Goal: Check status: Check status

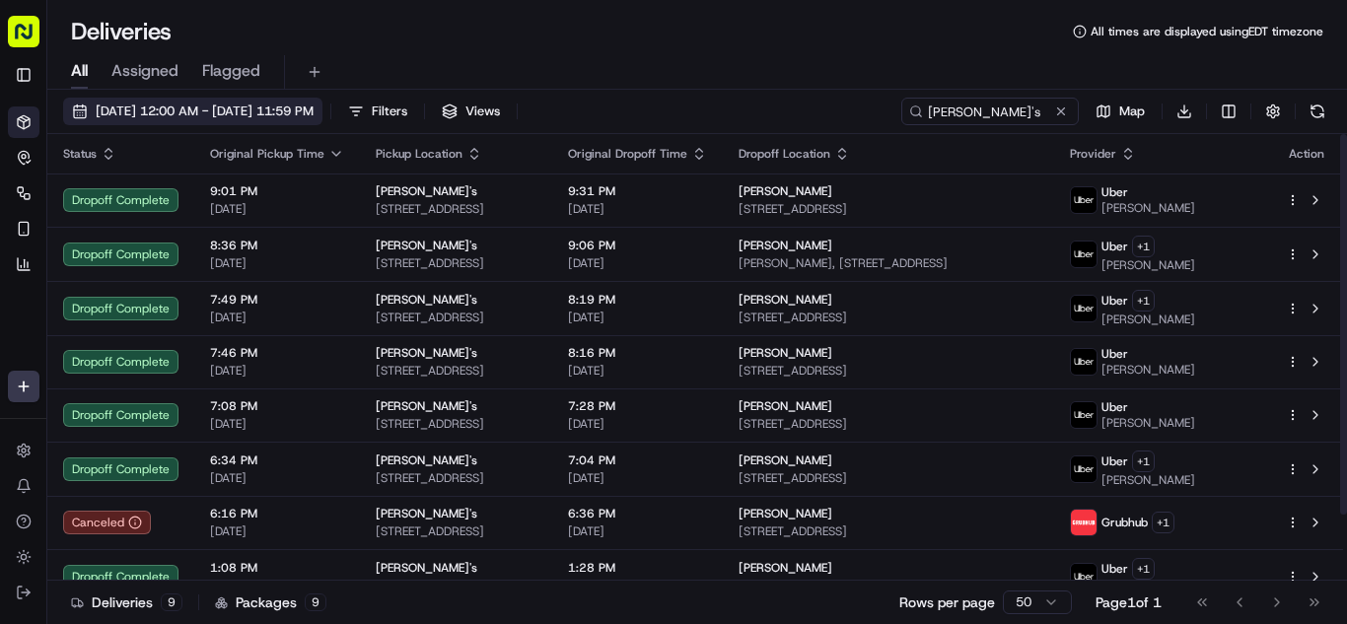
click at [210, 111] on span "[DATE] 12:00 AM - [DATE] 11:59 PM" at bounding box center [205, 112] width 218 height 18
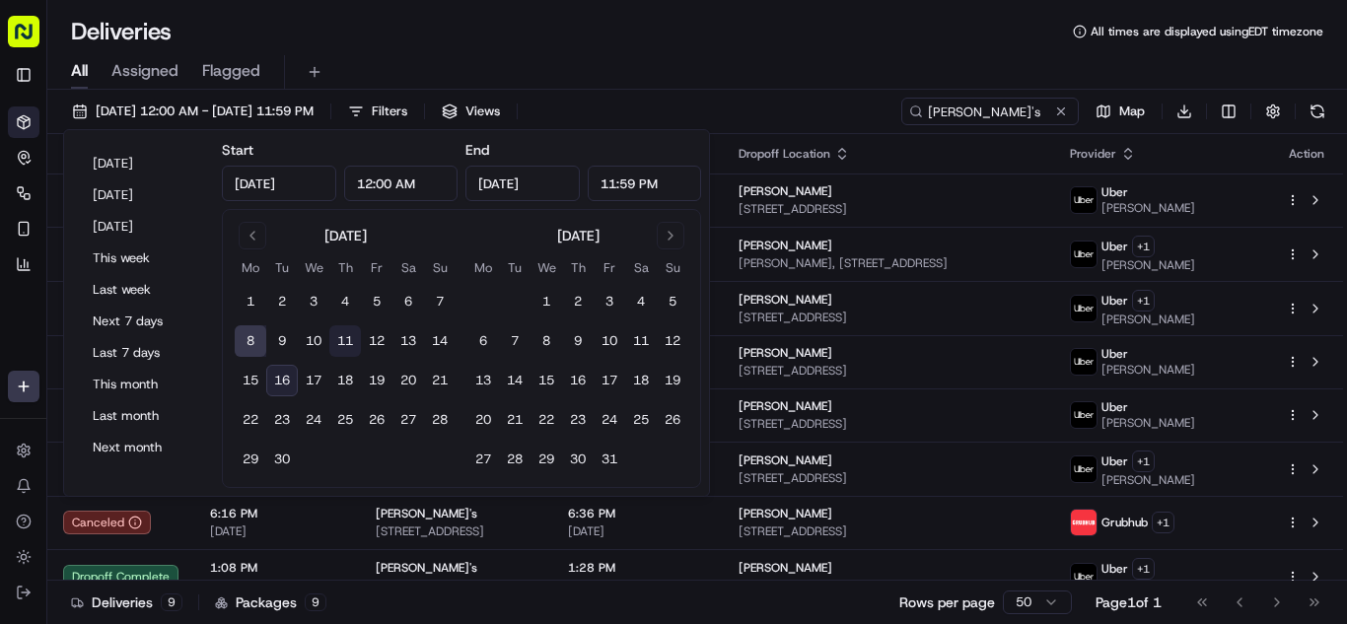
click at [353, 342] on button "11" at bounding box center [345, 341] width 32 height 32
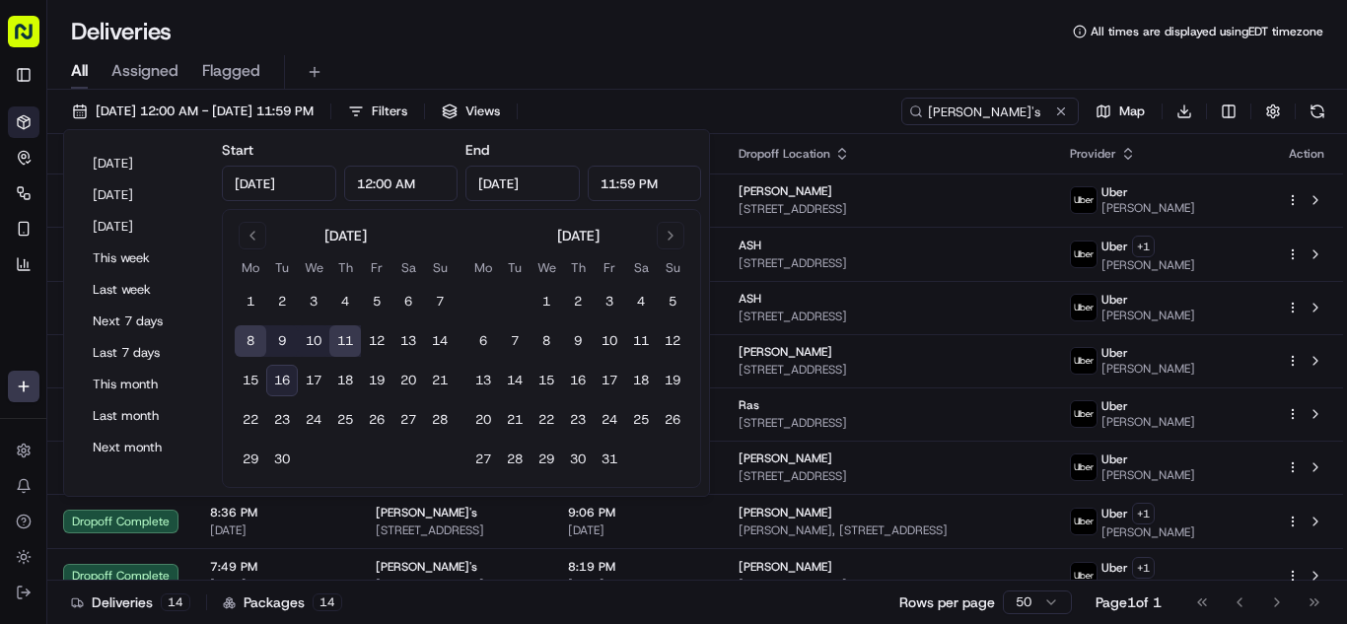
click at [248, 342] on button "8" at bounding box center [251, 341] width 32 height 32
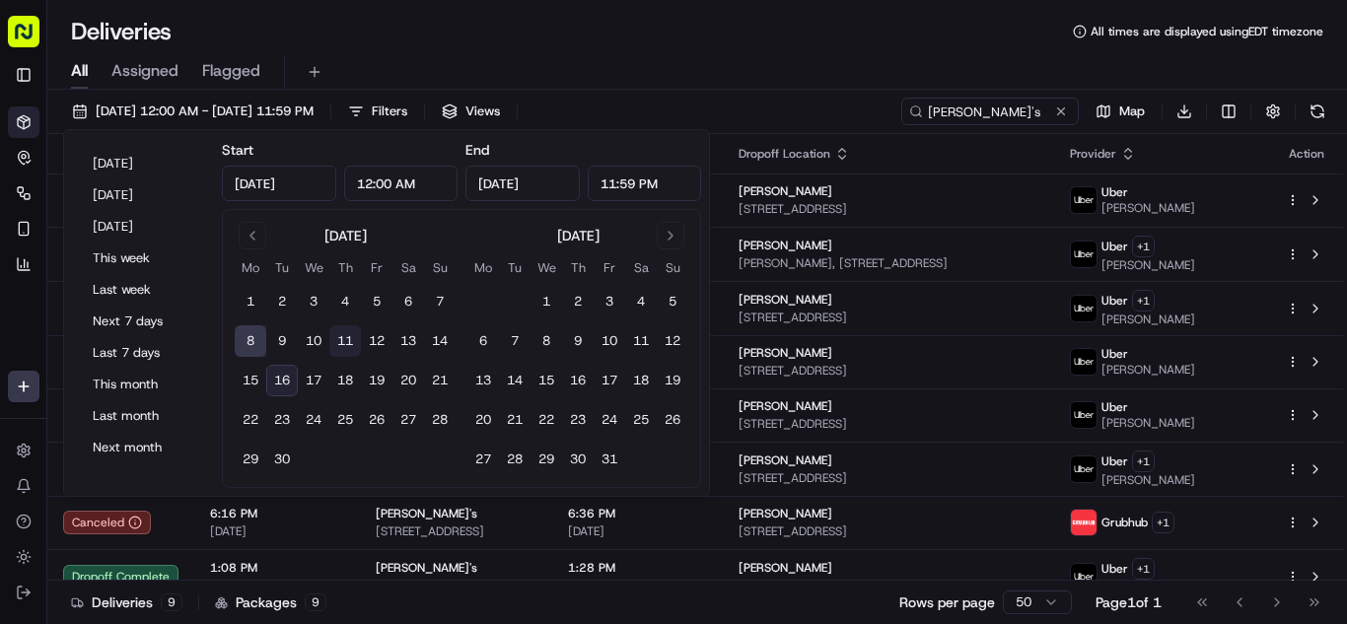
click at [343, 346] on button "11" at bounding box center [345, 341] width 32 height 32
type input "[DATE]"
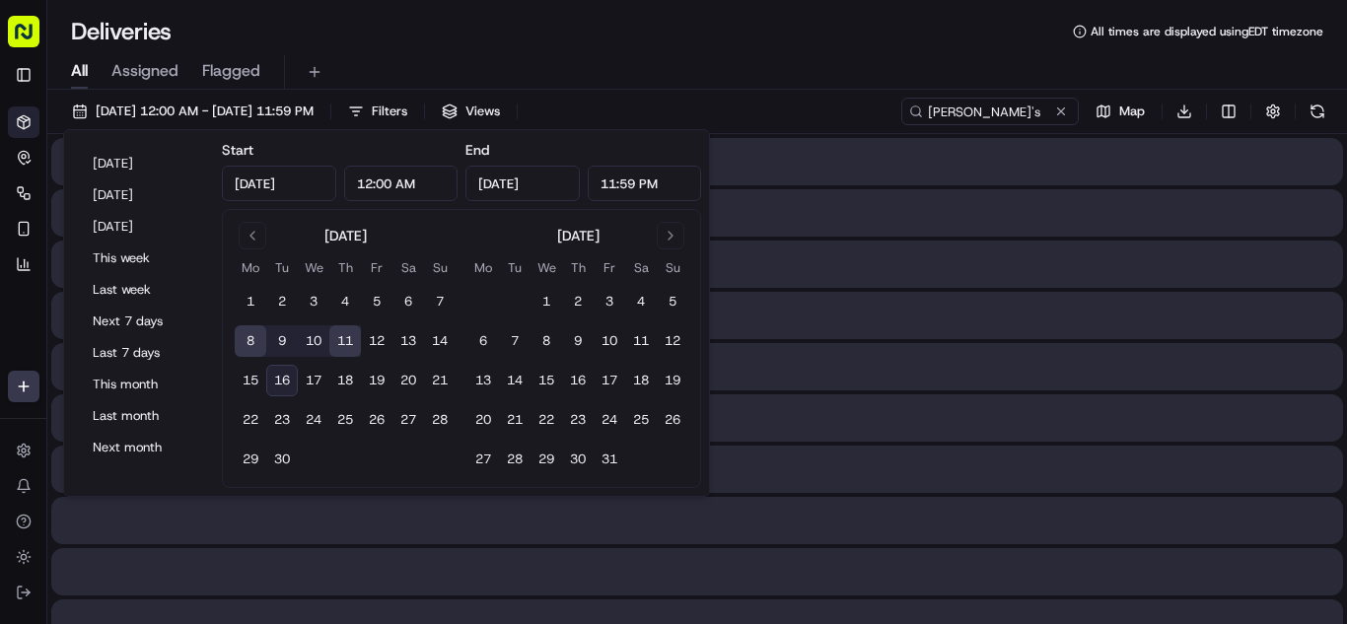
click at [343, 346] on button "11" at bounding box center [345, 341] width 32 height 32
type input "[DATE]"
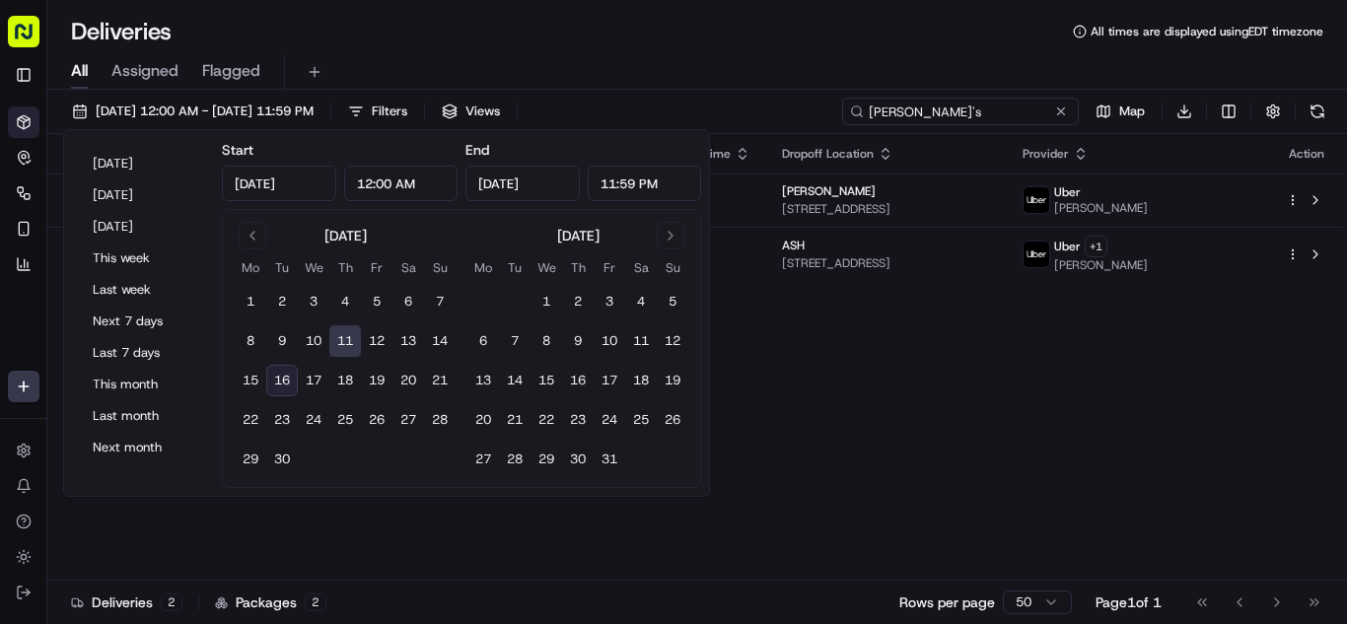
click at [1026, 108] on input "[PERSON_NAME]'s" at bounding box center [960, 112] width 237 height 28
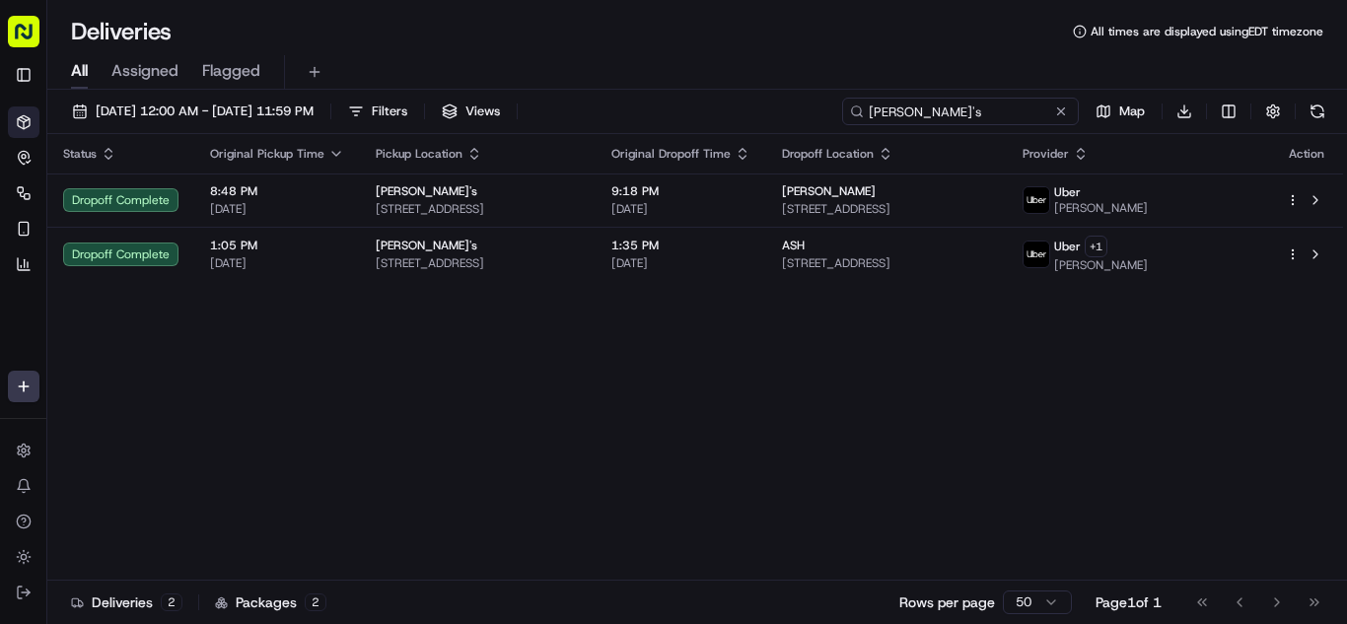
click at [1026, 108] on input "[PERSON_NAME]'s" at bounding box center [960, 112] width 237 height 28
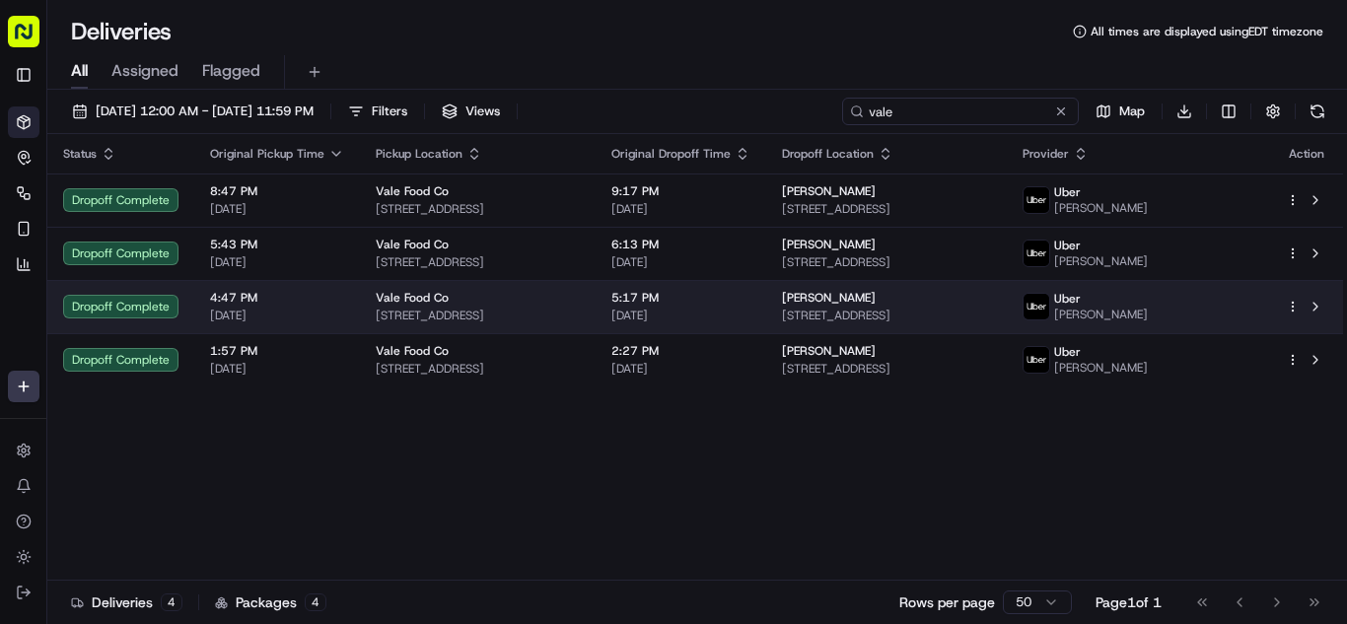
type input "vale"
click at [750, 323] on span "[DATE]" at bounding box center [680, 316] width 139 height 16
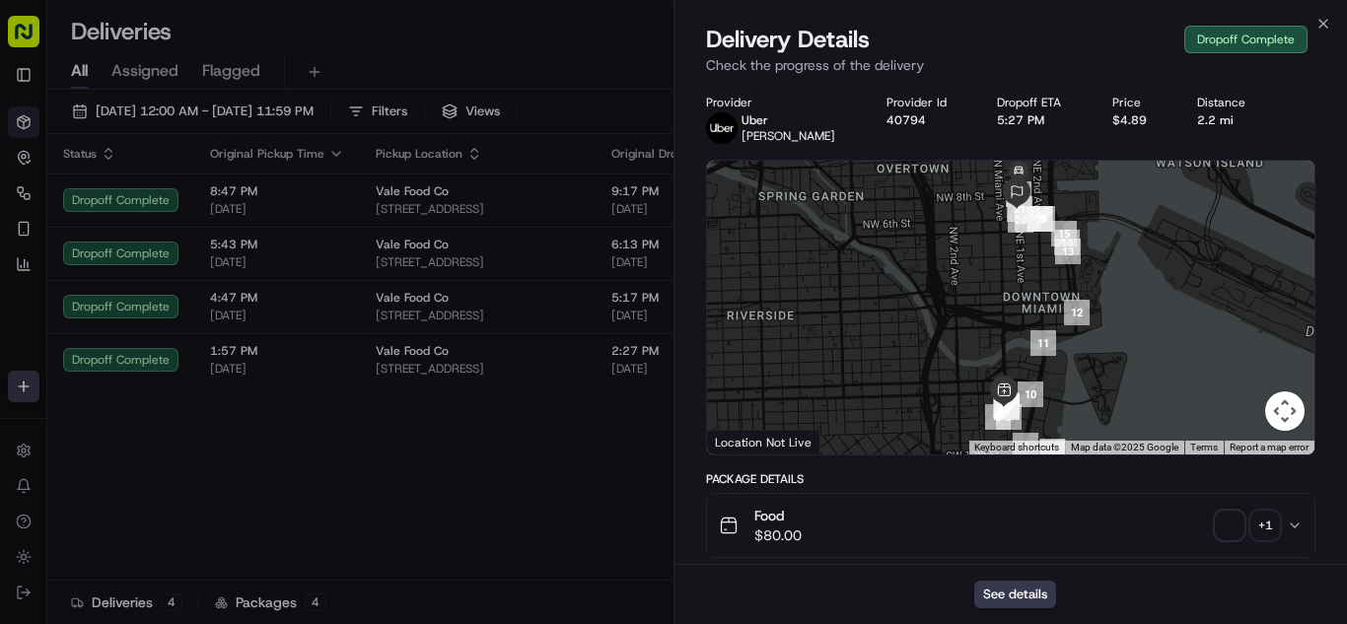
click at [909, 527] on div "Food $80.00 + 1" at bounding box center [1003, 525] width 568 height 39
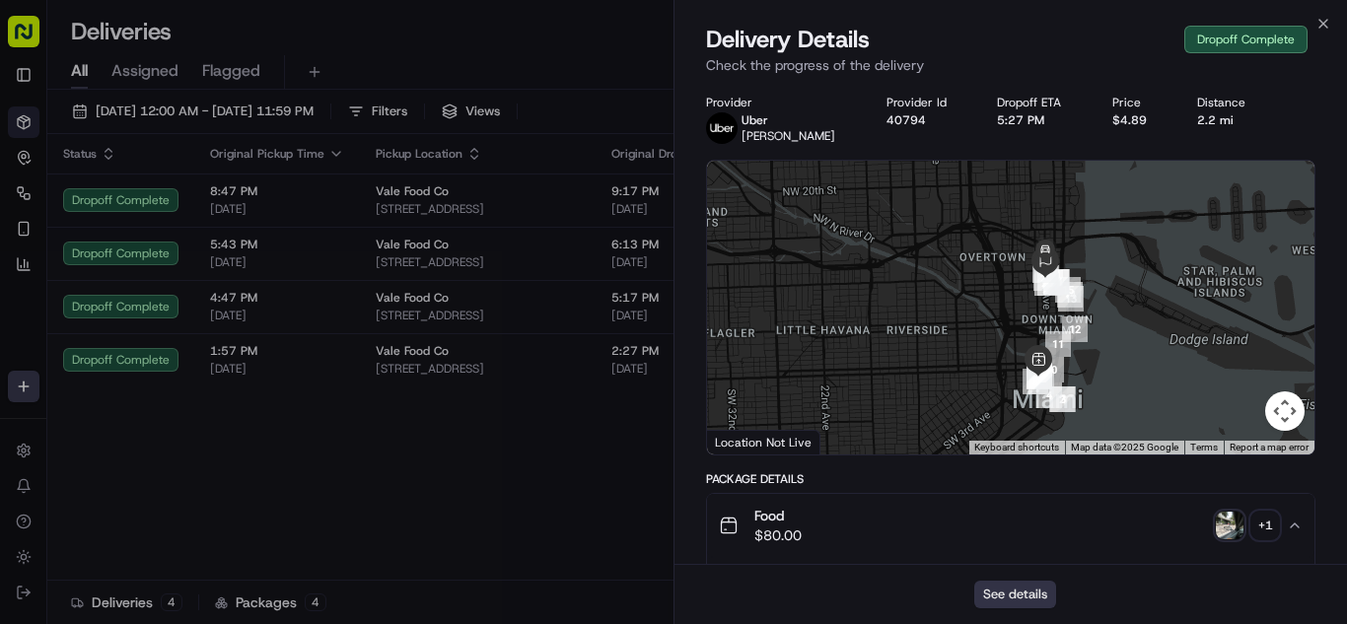
click at [1028, 592] on button "See details" at bounding box center [1015, 595] width 82 height 28
